Goal: Task Accomplishment & Management: Complete application form

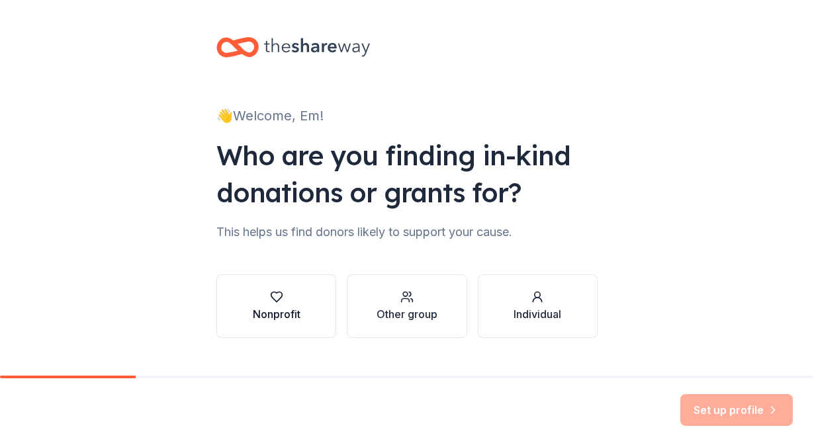
click at [253, 305] on div "Nonprofit" at bounding box center [277, 306] width 48 height 32
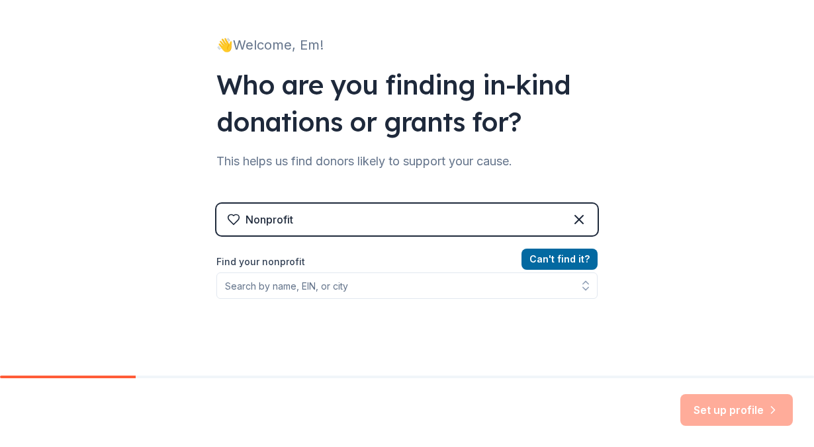
scroll to position [71, 0]
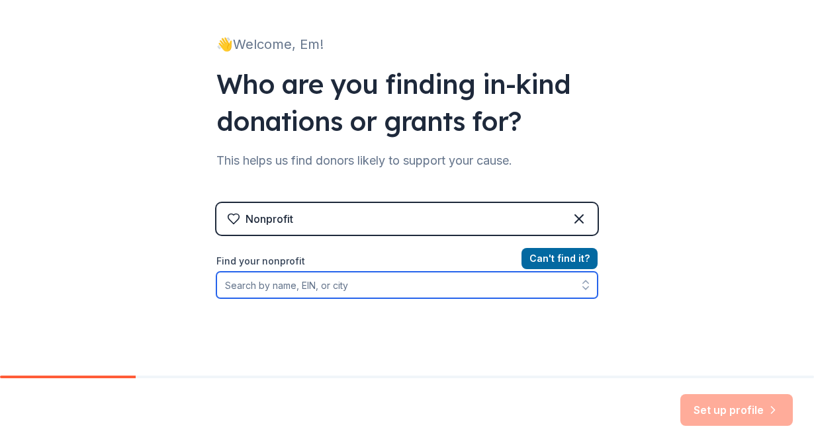
click at [413, 285] on input "Find your nonprofit" at bounding box center [406, 285] width 381 height 26
click at [257, 286] on input "open fileds school" at bounding box center [406, 285] width 381 height 26
type input "open fields school"
click at [318, 288] on input "open fields school" at bounding box center [406, 285] width 381 height 26
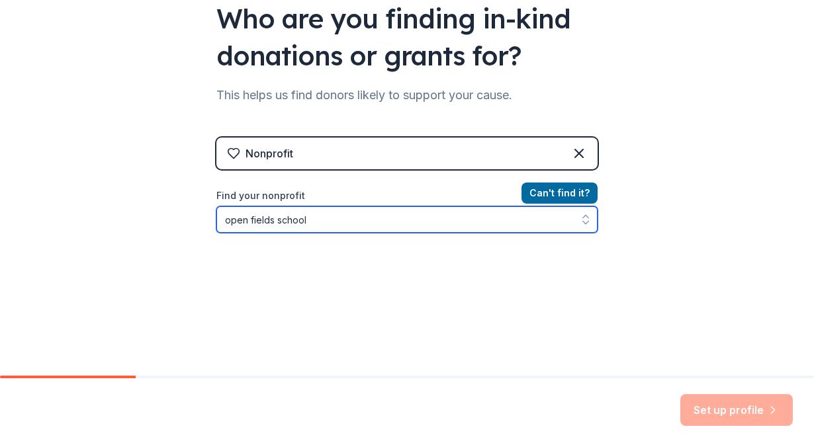
scroll to position [144, 0]
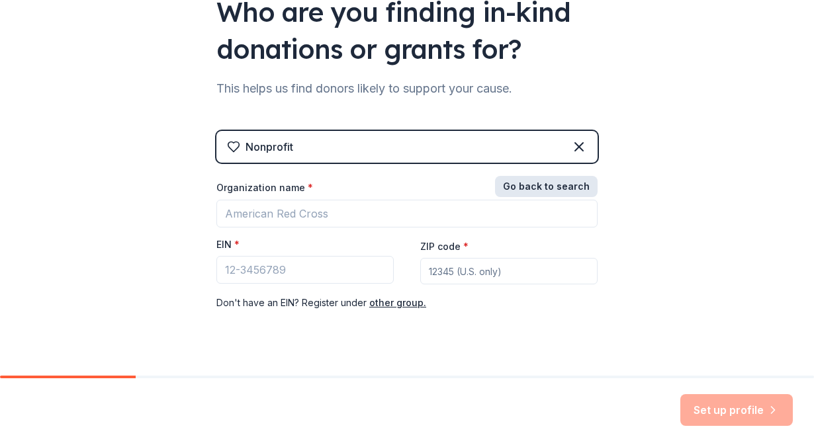
click at [556, 191] on button "Go back to search" at bounding box center [546, 186] width 103 height 21
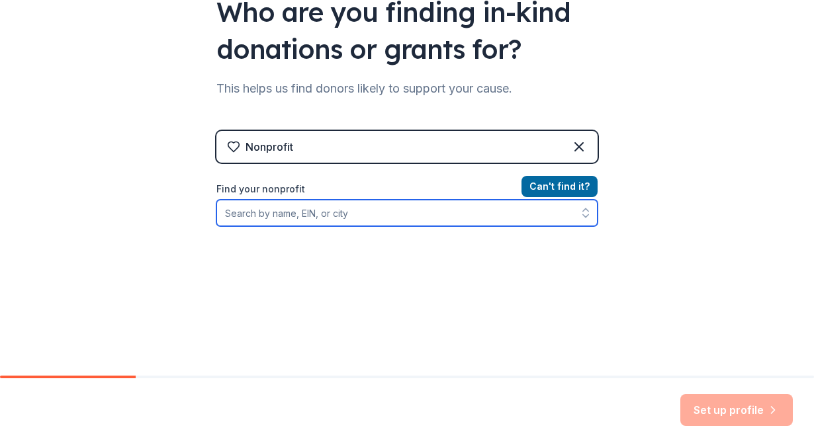
click at [316, 214] on input "Find your nonprofit" at bounding box center [406, 213] width 381 height 26
type input "open fields"
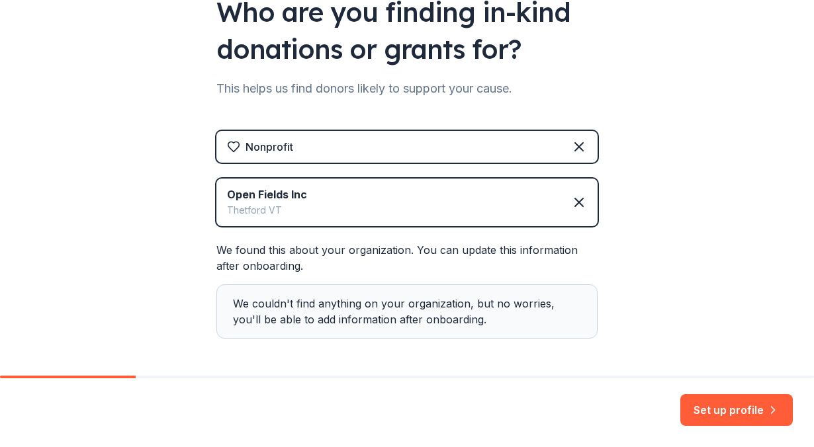
scroll to position [196, 0]
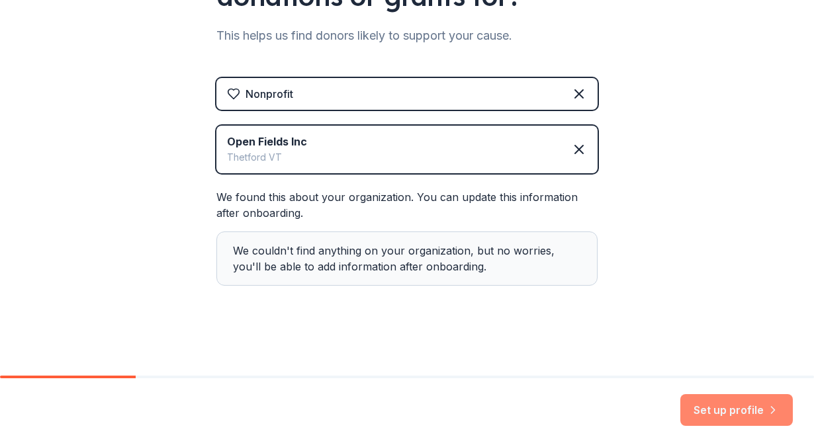
click at [749, 413] on button "Set up profile" at bounding box center [736, 410] width 112 height 32
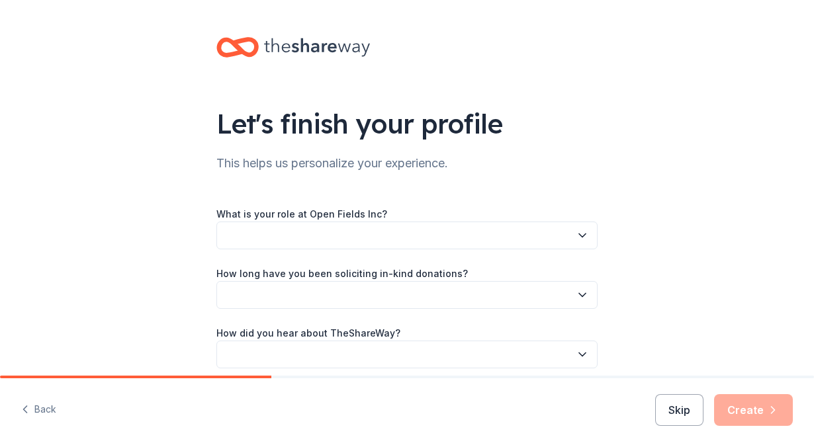
click at [420, 235] on button "button" at bounding box center [406, 236] width 381 height 28
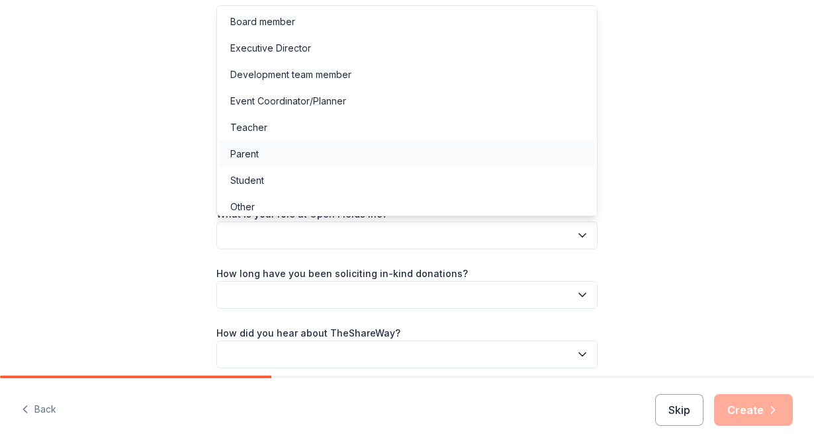
click at [339, 149] on div "Parent" at bounding box center [407, 154] width 374 height 26
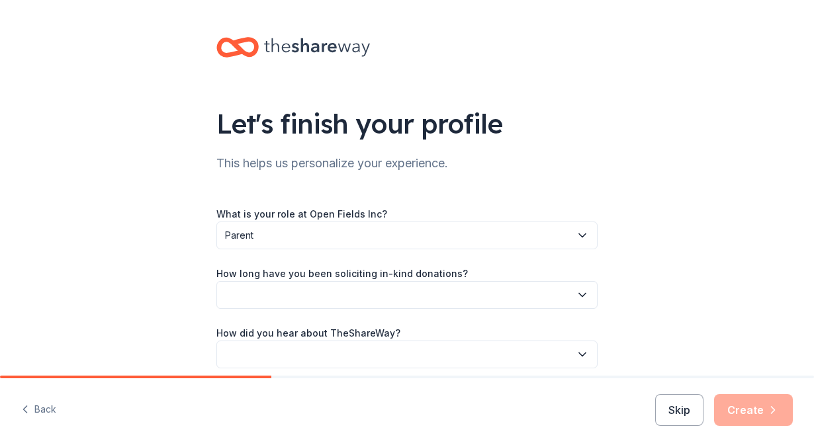
click at [349, 294] on button "button" at bounding box center [406, 295] width 381 height 28
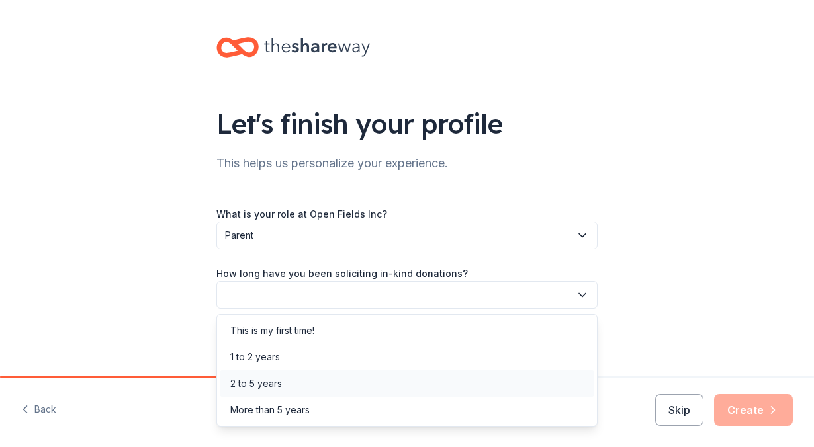
click at [334, 380] on div "2 to 5 years" at bounding box center [407, 383] width 374 height 26
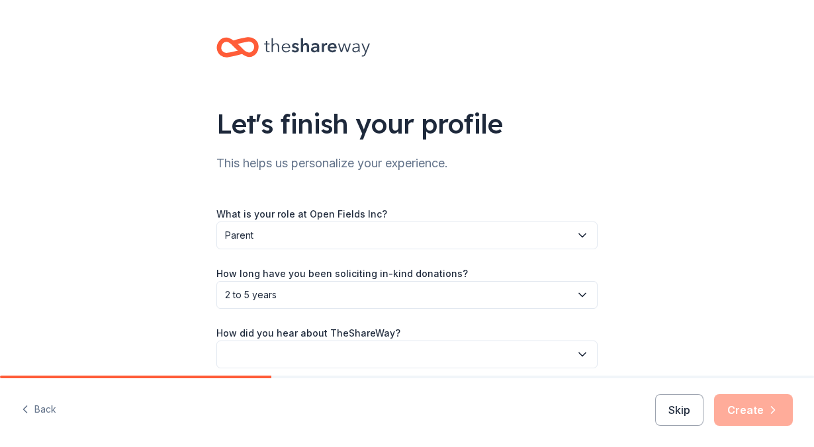
scroll to position [56, 0]
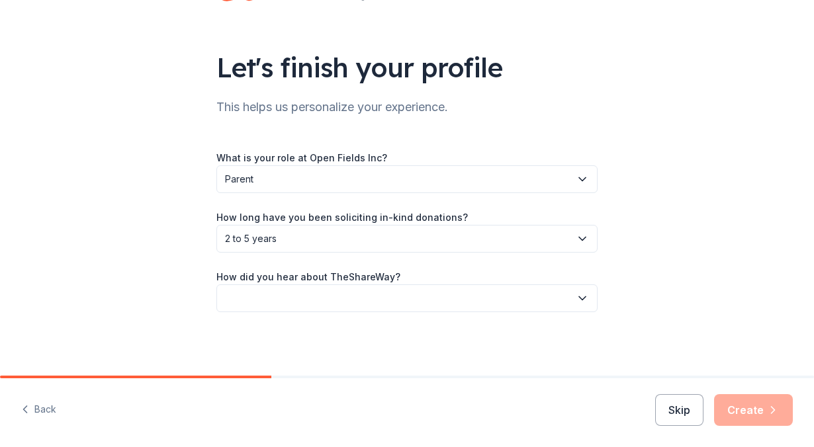
click at [325, 297] on button "button" at bounding box center [406, 298] width 381 height 28
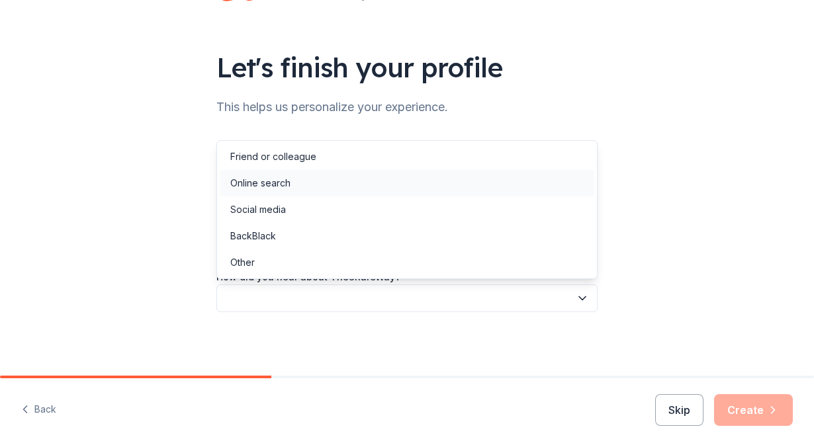
click at [312, 178] on div "Online search" at bounding box center [407, 183] width 374 height 26
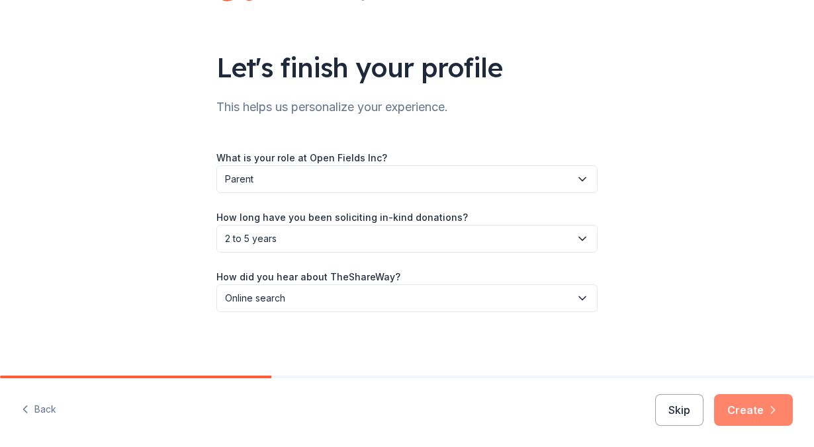
click at [749, 403] on button "Create" at bounding box center [753, 410] width 79 height 32
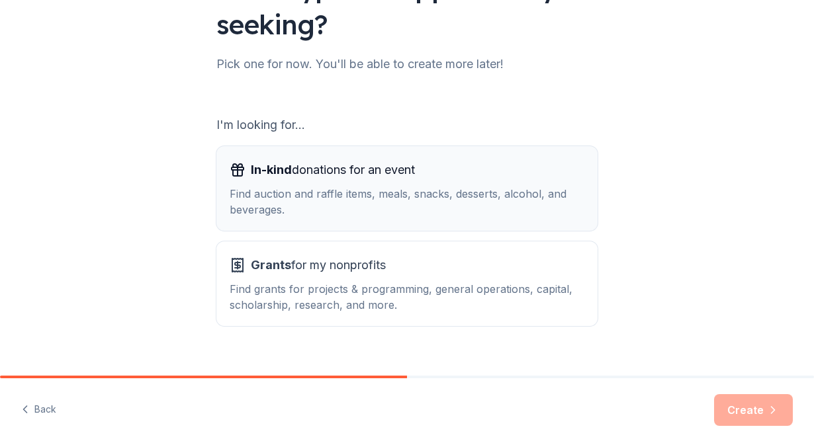
scroll to position [158, 0]
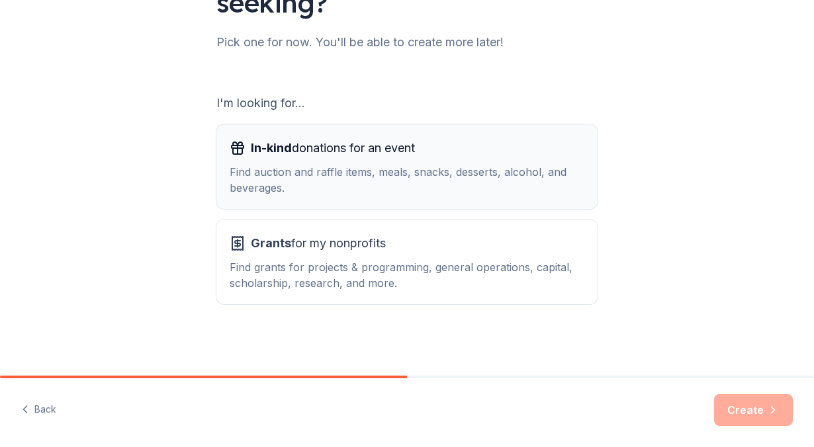
click at [379, 168] on div "Find auction and raffle items, meals, snacks, desserts, alcohol, and beverages." at bounding box center [407, 180] width 355 height 32
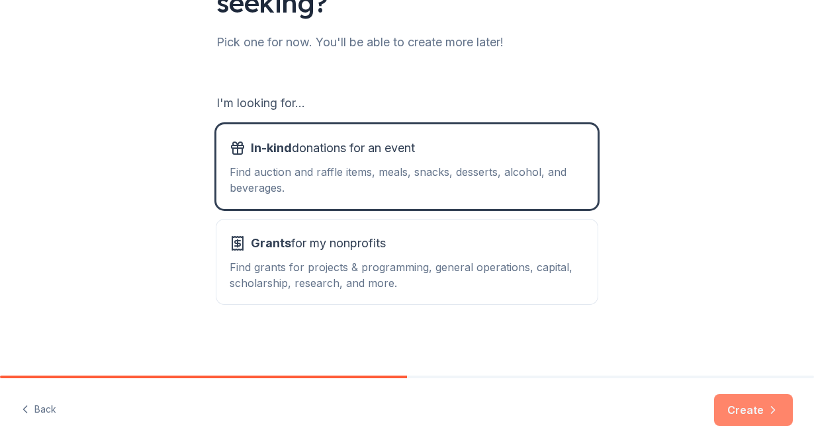
click at [753, 410] on button "Create" at bounding box center [753, 410] width 79 height 32
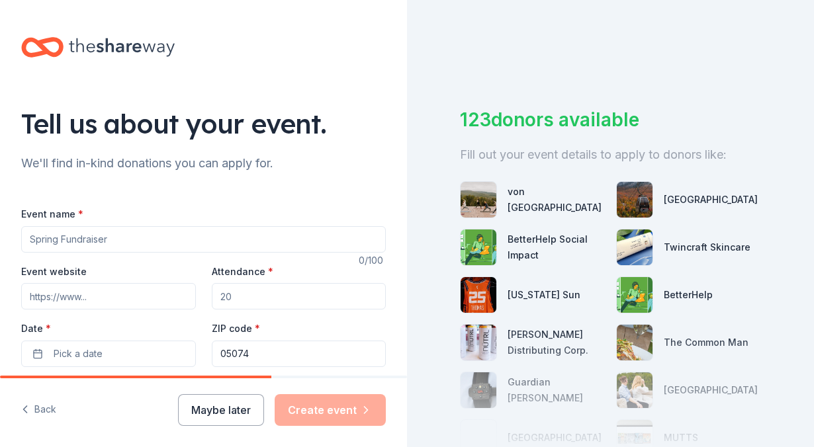
click at [157, 233] on input "Event name *" at bounding box center [203, 239] width 364 height 26
type input "O"
type input "YEAR-END RAFFLE"
click at [261, 293] on input "Attendance *" at bounding box center [299, 296] width 175 height 26
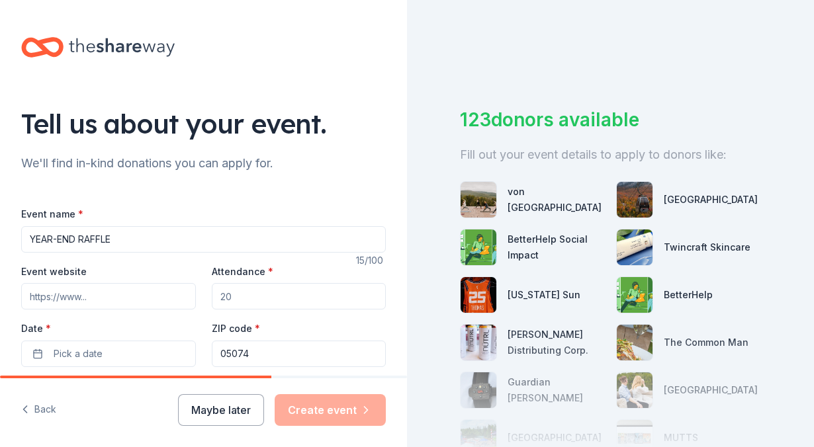
click at [261, 293] on input "Attendance *" at bounding box center [299, 296] width 175 height 26
type input "200"
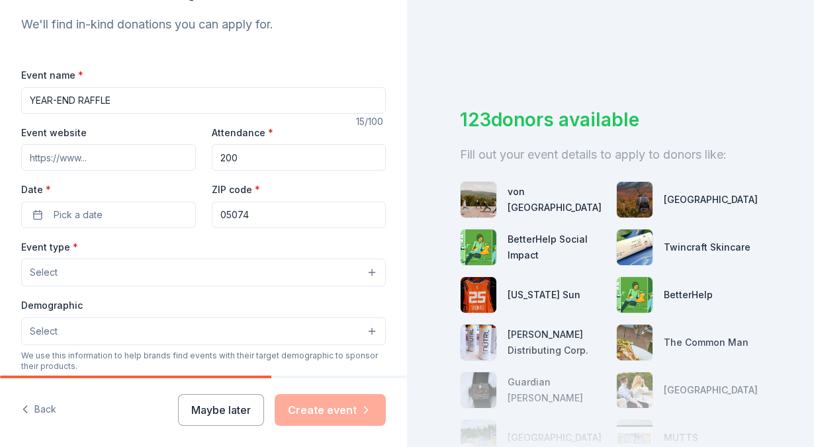
scroll to position [155, 0]
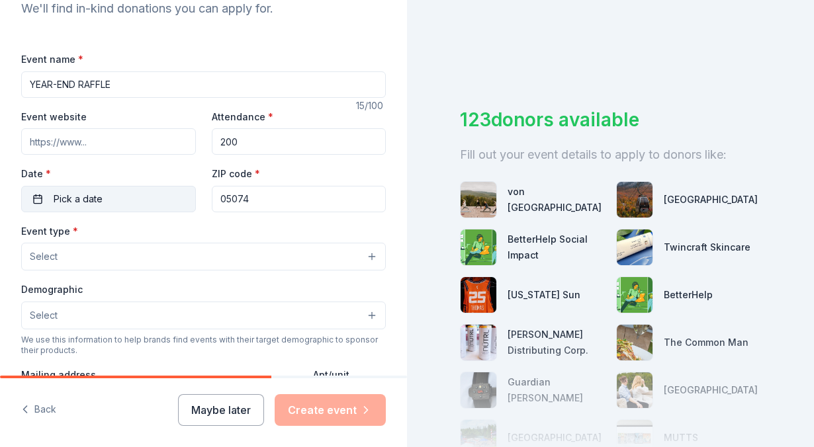
click at [142, 199] on button "Pick a date" at bounding box center [108, 199] width 175 height 26
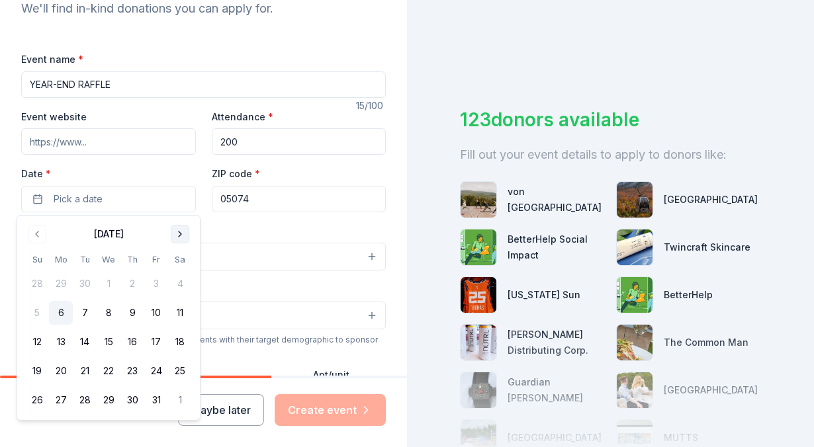
click at [186, 235] on button "Go to next month" at bounding box center [180, 234] width 19 height 19
click at [64, 399] on button "24" at bounding box center [61, 400] width 24 height 24
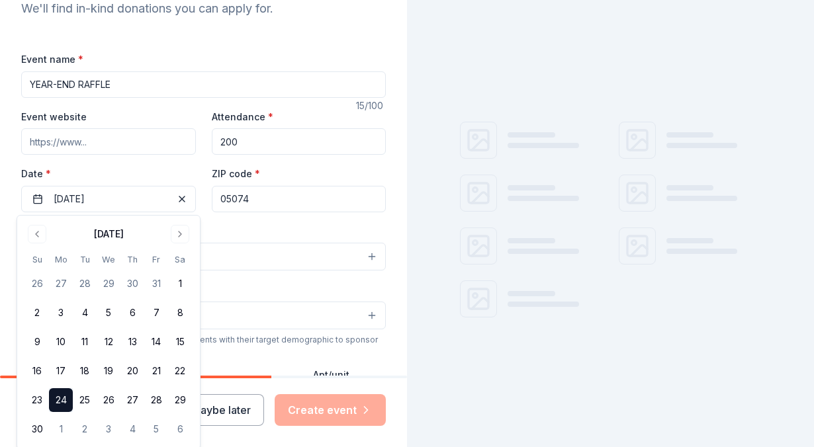
click at [178, 171] on label "Date *" at bounding box center [108, 173] width 175 height 13
click at [178, 186] on button "11/24/2025" at bounding box center [108, 199] width 175 height 26
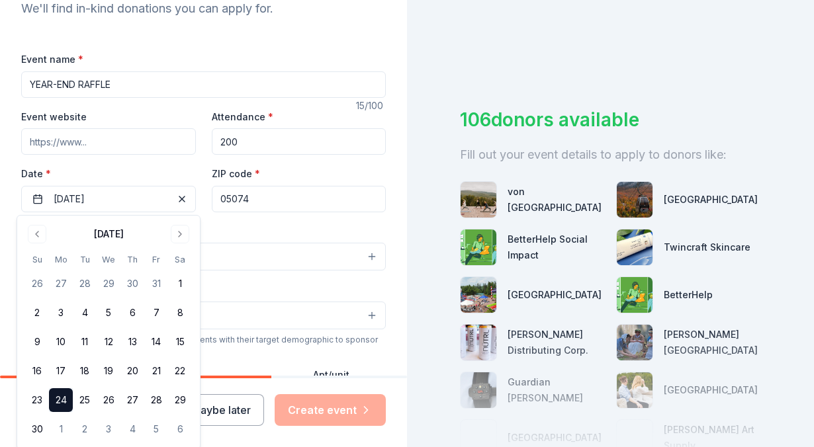
click at [173, 173] on label "Date *" at bounding box center [108, 173] width 175 height 13
click at [173, 186] on button "11/24/2025" at bounding box center [108, 199] width 175 height 26
click at [148, 142] on input "Event website" at bounding box center [108, 141] width 175 height 26
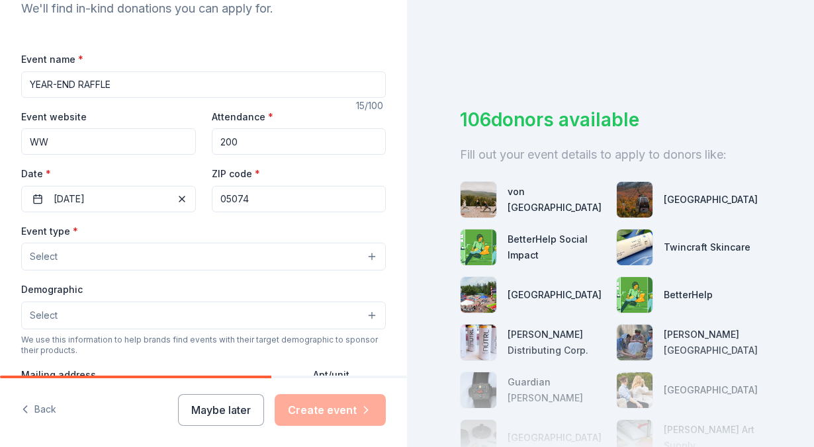
type input "W"
type input "H"
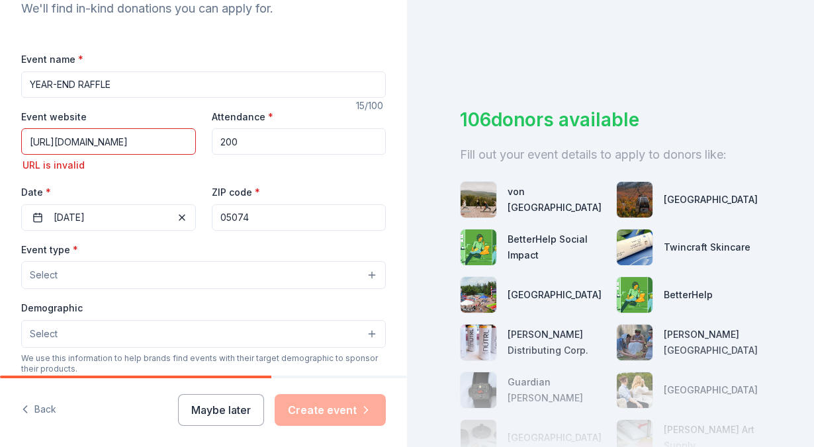
type input "https://www.openfields.org"
click at [173, 112] on div "Event website https://www.openfields.org URL is invalid" at bounding box center [108, 140] width 175 height 65
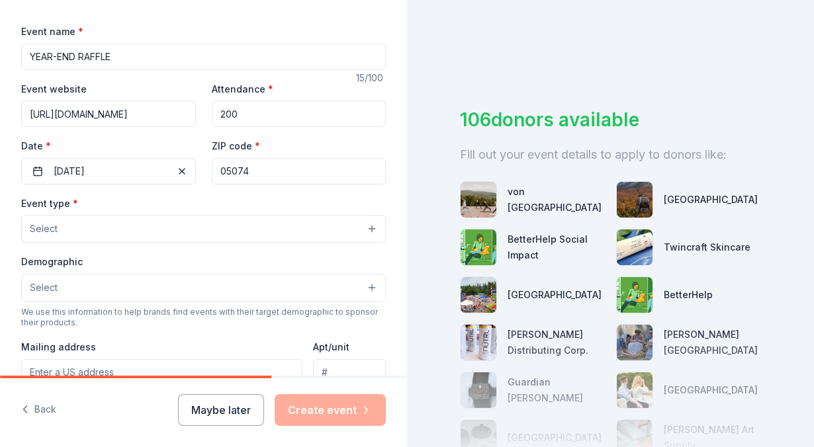
scroll to position [184, 0]
click at [128, 233] on button "Select" at bounding box center [203, 228] width 364 height 28
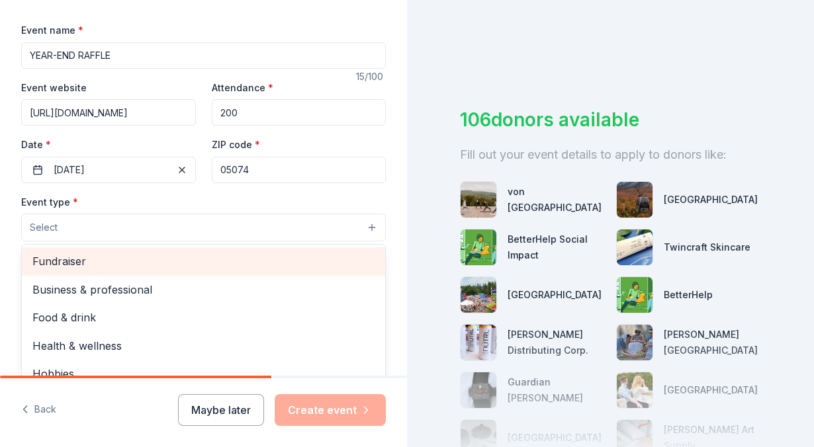
click at [125, 265] on span "Fundraiser" at bounding box center [203, 261] width 342 height 17
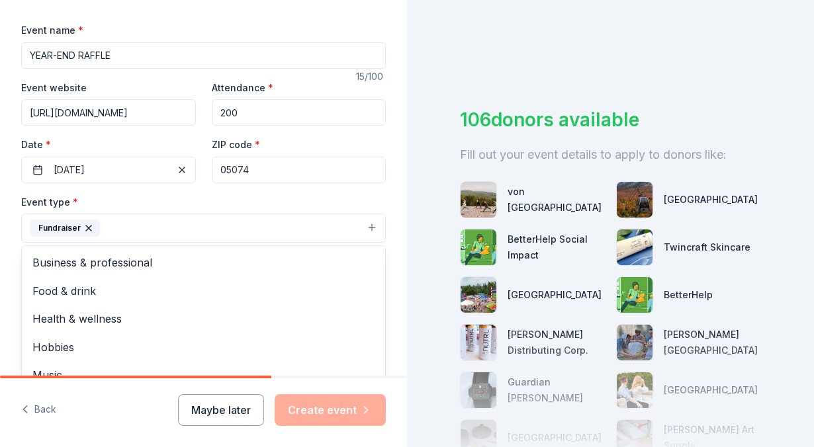
click at [135, 202] on div "Event type * Fundraiser Business & professional Food & drink Health & wellness …" at bounding box center [203, 219] width 364 height 50
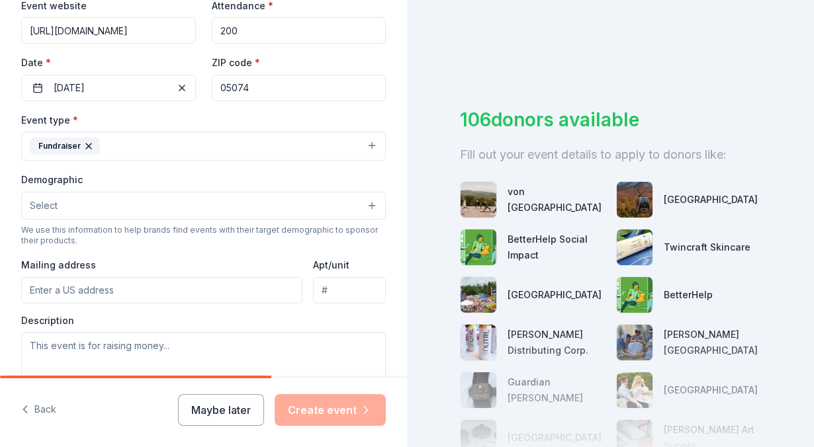
scroll to position [282, 0]
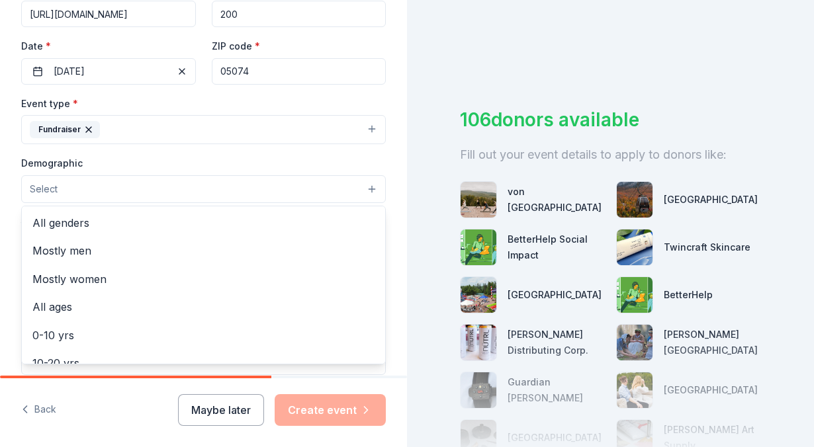
click at [115, 185] on button "Select" at bounding box center [203, 189] width 364 height 28
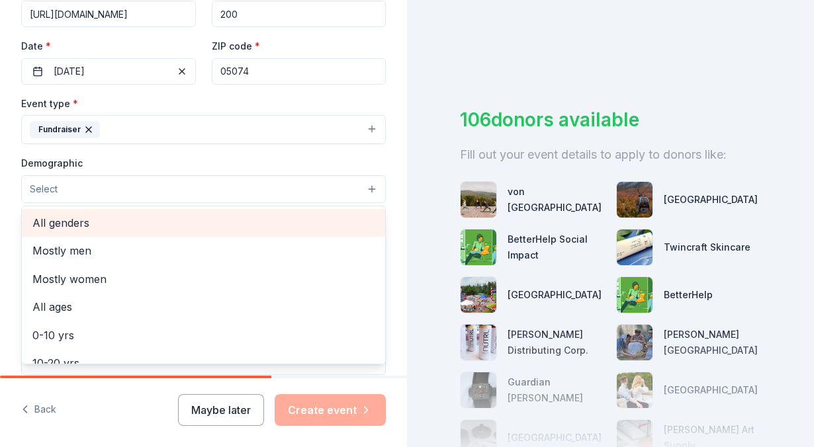
click at [101, 225] on span "All genders" at bounding box center [203, 222] width 342 height 17
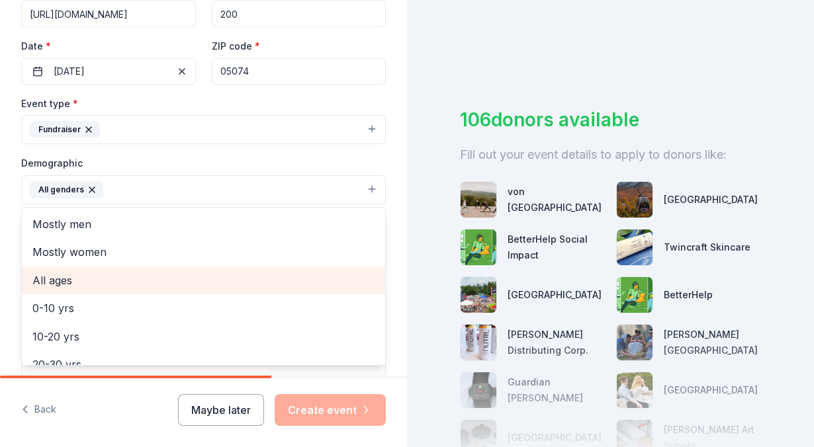
click at [99, 275] on span "All ages" at bounding box center [203, 280] width 342 height 17
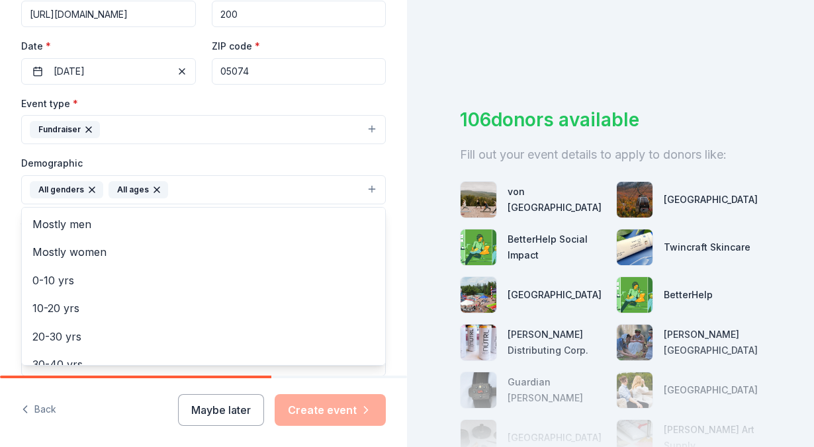
click at [128, 161] on div "Demographic All genders All ages Mostly men Mostly women 0-10 yrs 10-20 yrs 20-…" at bounding box center [203, 180] width 364 height 50
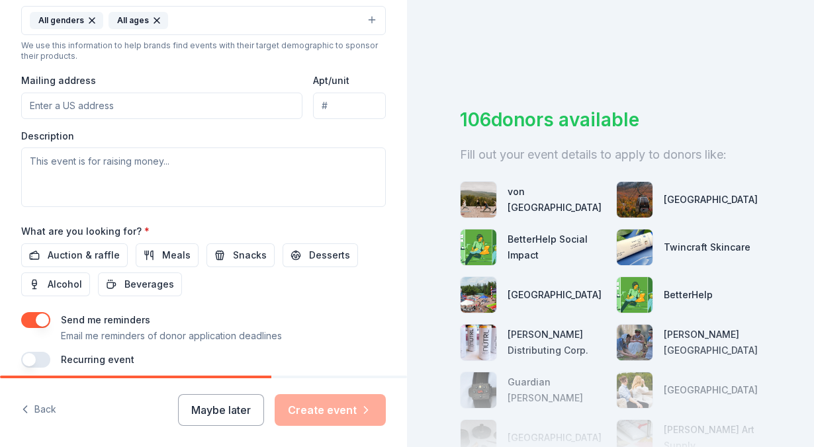
scroll to position [454, 0]
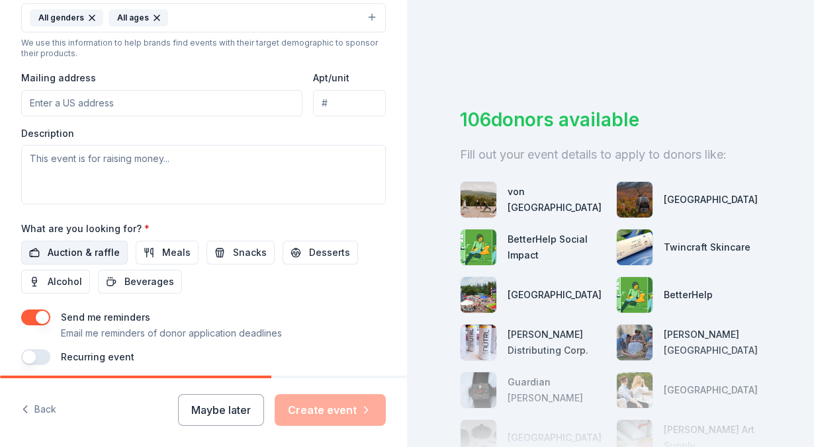
click at [87, 247] on span "Auction & raffle" at bounding box center [84, 253] width 72 height 16
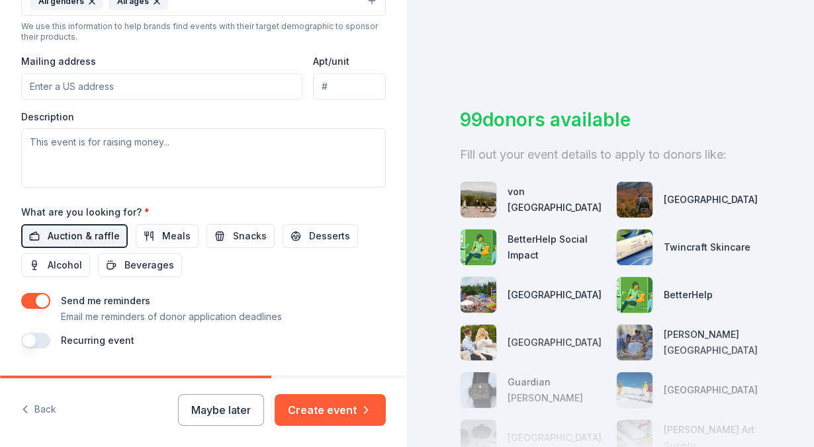
scroll to position [470, 0]
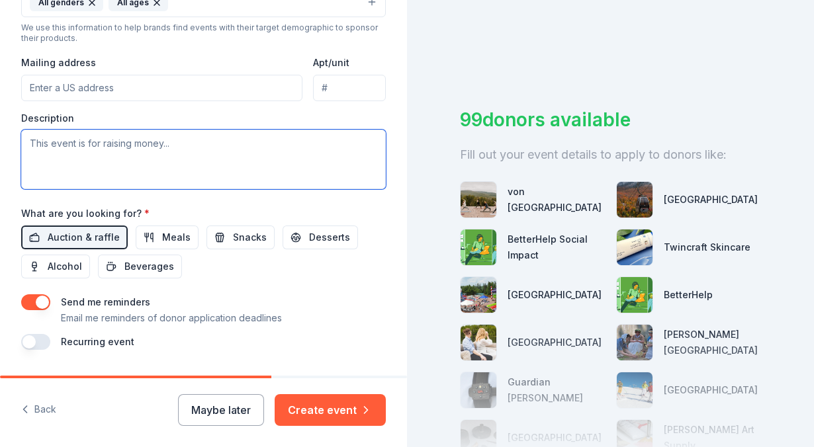
click at [73, 151] on textarea at bounding box center [203, 160] width 364 height 60
paste textarea "a small K-6 non-profit independent school, in Thetford, VT. We have an online f…"
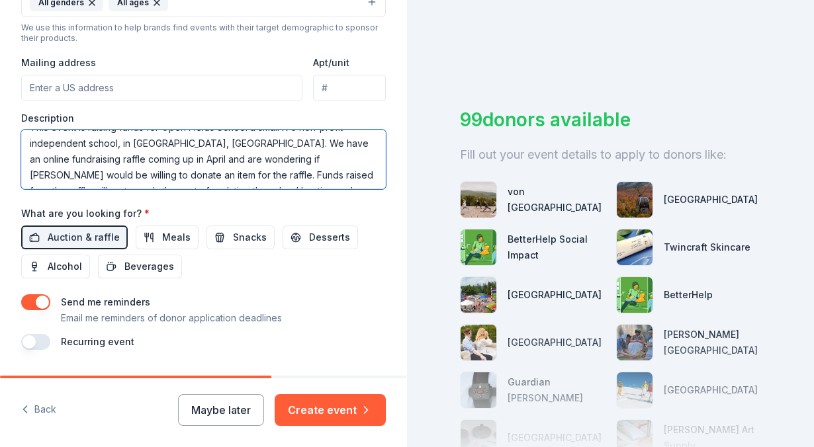
scroll to position [20, 0]
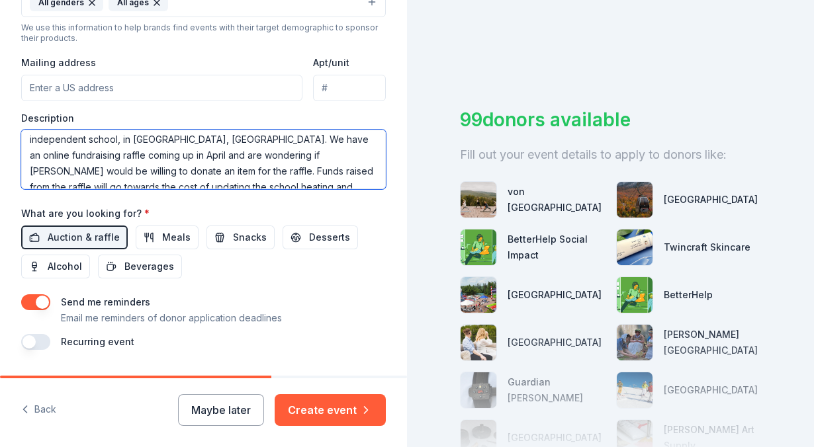
click at [349, 140] on textarea "This event is raising funds for Open Fields School a small K-6 non-profit indep…" at bounding box center [203, 160] width 364 height 60
click at [108, 155] on textarea "This event is raising funds for Open Fields School a small K-6 non-profit indep…" at bounding box center [203, 160] width 364 height 60
click at [222, 156] on textarea "This event is raising funds for Open Fields School a small K-6 non-profit indep…" at bounding box center [203, 160] width 364 height 60
drag, startPoint x: 266, startPoint y: 157, endPoint x: 116, endPoint y: 157, distance: 150.2
click at [116, 157] on textarea "This event is raising funds for Open Fields School a small K-6 non-profit indep…" at bounding box center [203, 160] width 364 height 60
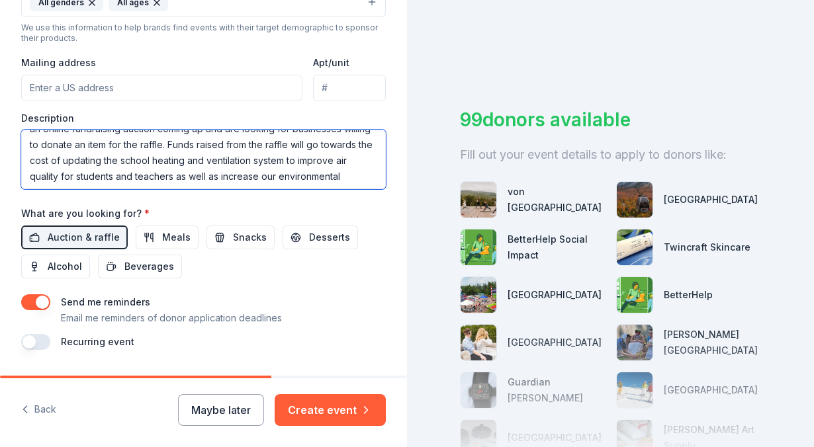
scroll to position [33, 0]
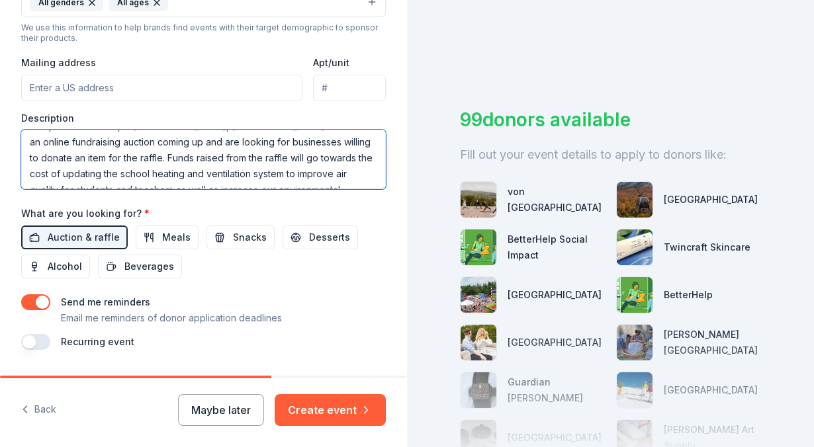
drag, startPoint x: 142, startPoint y: 172, endPoint x: 57, endPoint y: 155, distance: 86.3
click at [57, 155] on textarea "This event is raising funds for Open Fields School a small K-6 non-profit indep…" at bounding box center [203, 160] width 364 height 60
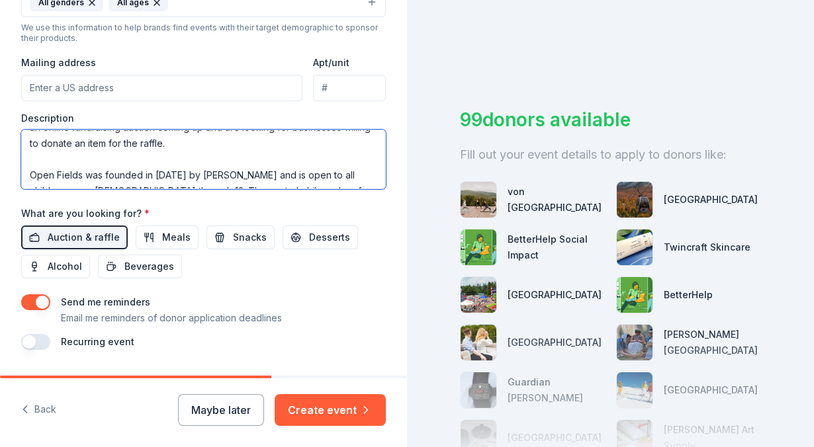
click at [95, 161] on textarea "This event is raising funds for Open Fields School a small K-6 non-profit indep…" at bounding box center [203, 160] width 364 height 60
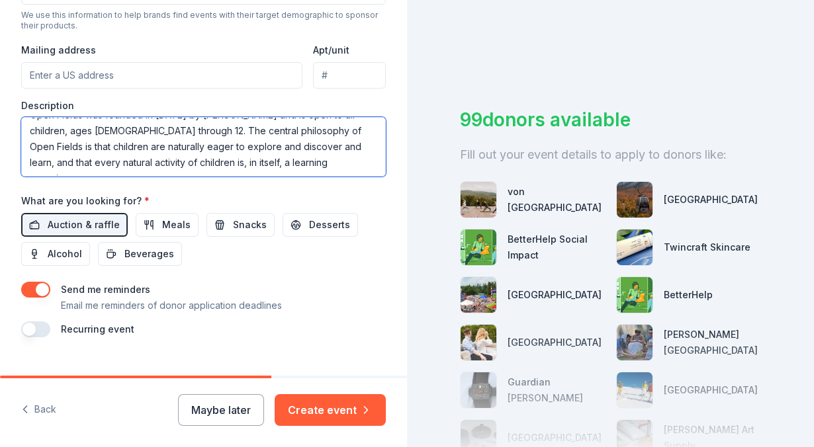
scroll to position [445, 0]
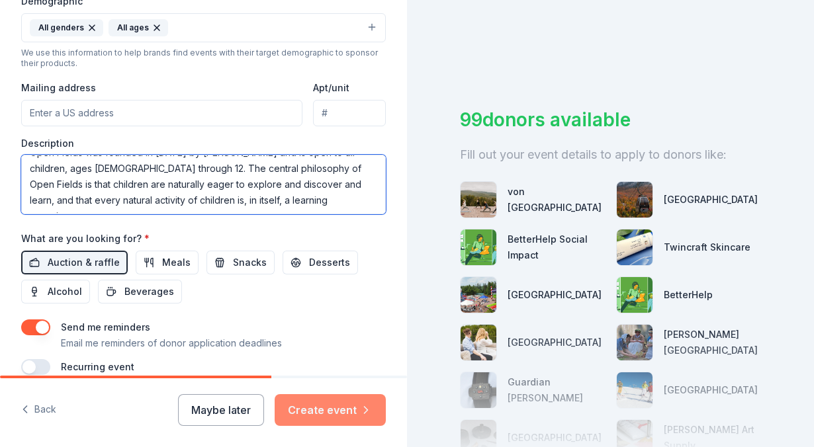
type textarea "This event is raising funds for Open Fields School a small K-6 non-profit indep…"
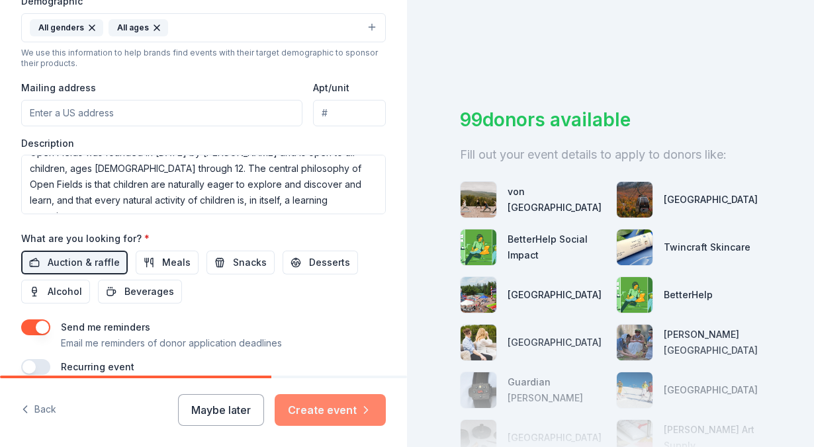
click at [329, 407] on button "Create event" at bounding box center [330, 410] width 111 height 32
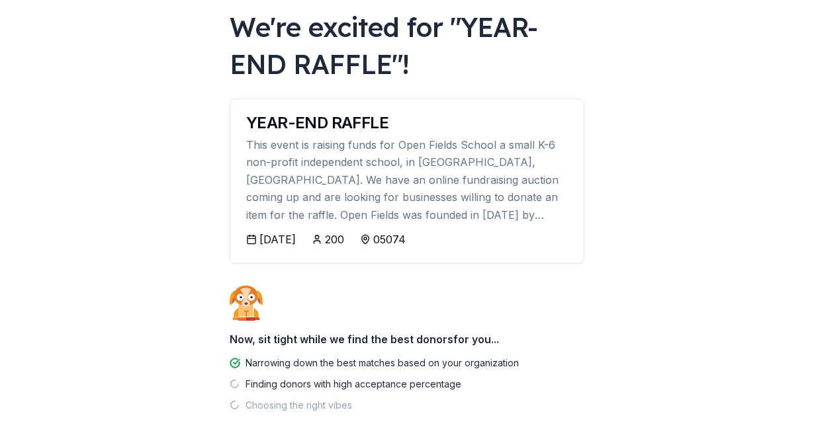
scroll to position [129, 0]
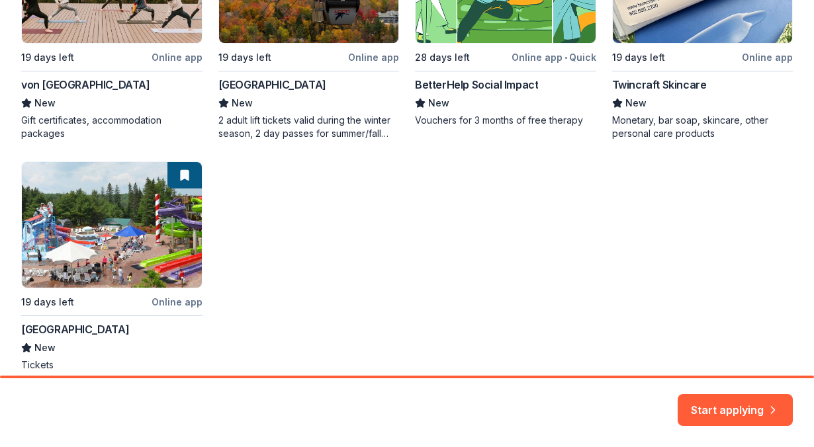
scroll to position [351, 0]
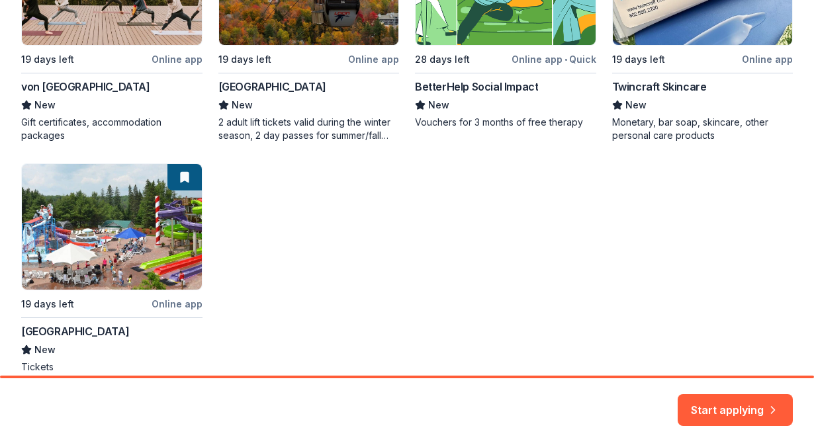
click at [134, 244] on div "Local 19 days left Online app von Trapp Family Lodge & Resort New Gift certific…" at bounding box center [406, 146] width 771 height 455
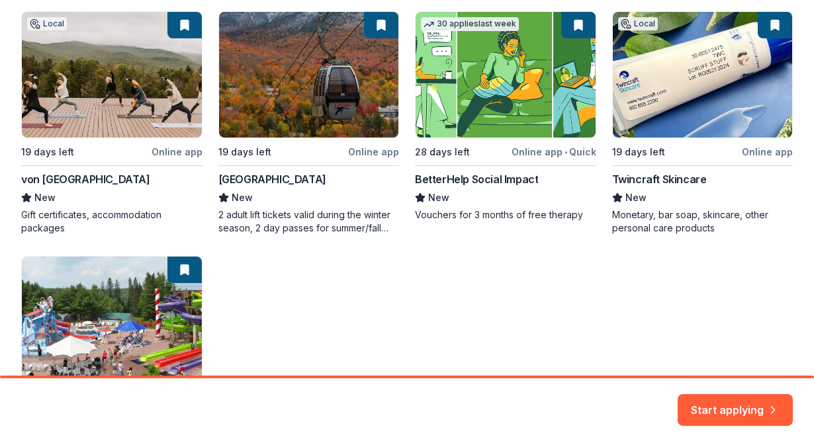
scroll to position [259, 0]
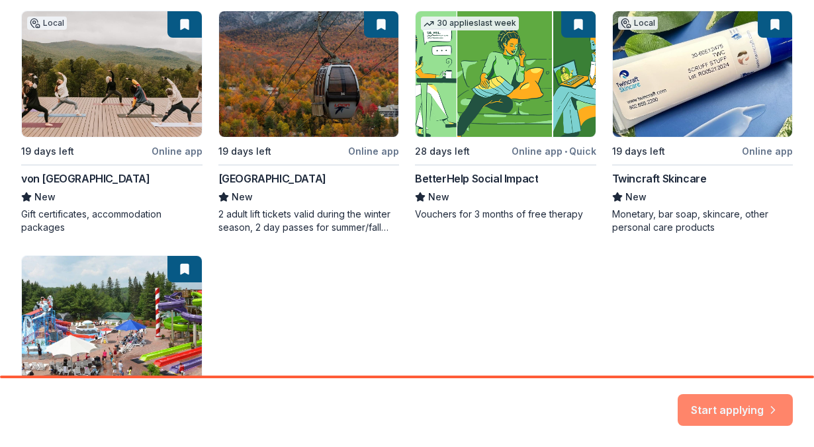
click at [726, 403] on button "Start applying" at bounding box center [734, 403] width 115 height 32
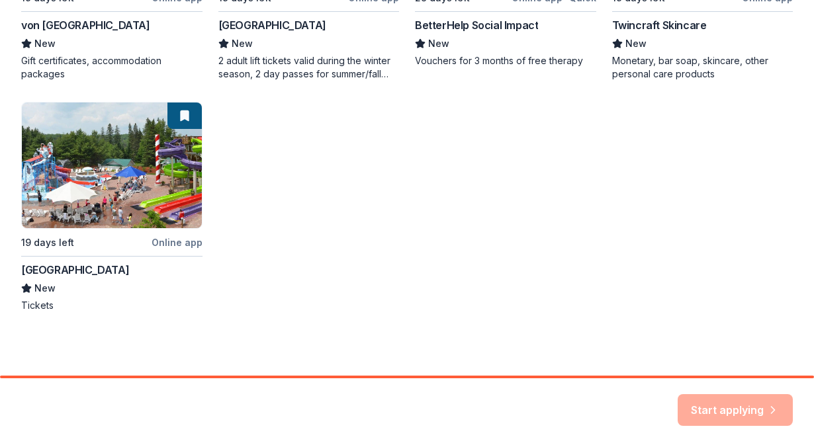
scroll to position [0, 0]
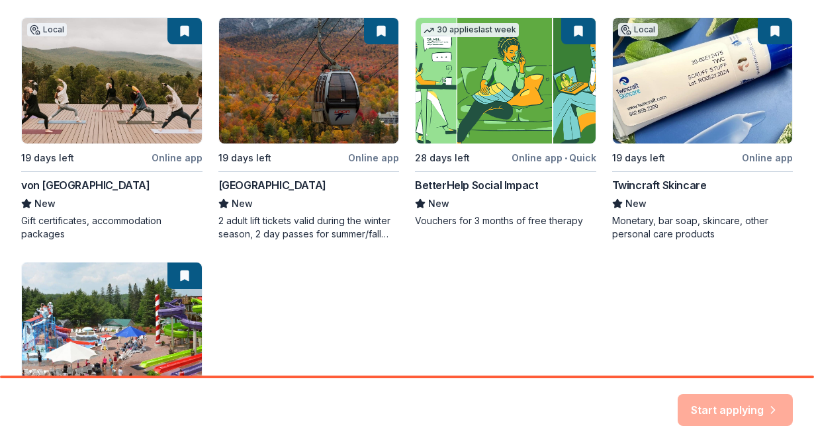
scroll to position [288, 0]
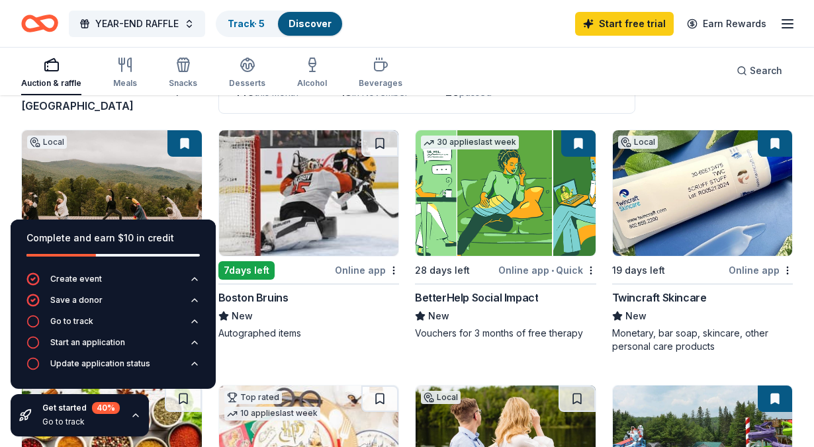
scroll to position [114, 0]
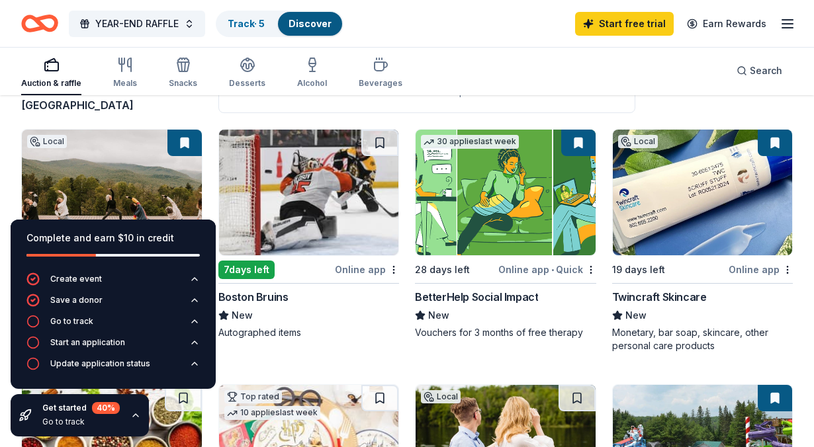
click at [182, 158] on img at bounding box center [112, 193] width 180 height 126
